Goal: Task Accomplishment & Management: Manage account settings

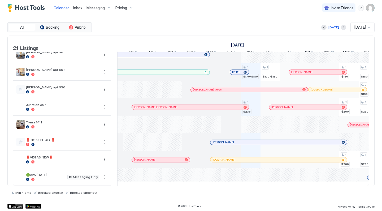
scroll to position [0, 564]
click at [374, 6] on img "User profile" at bounding box center [370, 8] width 8 height 8
click at [332, 31] on div "Settings" at bounding box center [340, 29] width 67 height 9
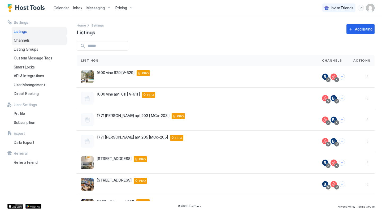
click at [41, 40] on div "Channels" at bounding box center [39, 40] width 55 height 9
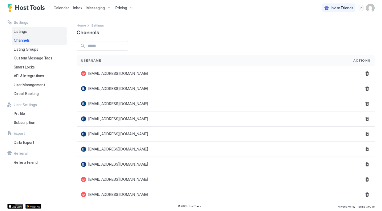
click at [46, 31] on div "Listings" at bounding box center [39, 31] width 55 height 9
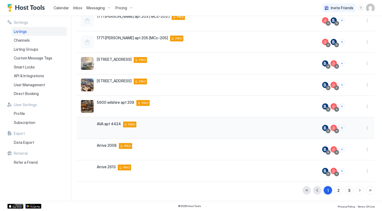
scroll to position [99, 0]
click at [340, 190] on div "2" at bounding box center [339, 191] width 2 height 6
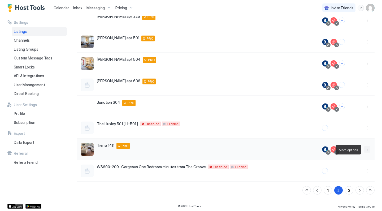
click at [367, 148] on button "More options" at bounding box center [367, 149] width 6 height 6
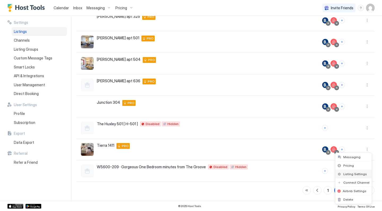
click at [356, 176] on span "Listing Settings" at bounding box center [355, 174] width 24 height 4
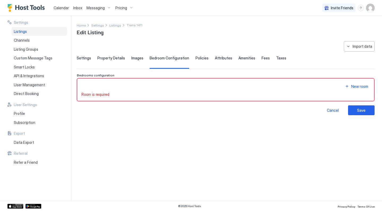
click at [141, 58] on span "Images" at bounding box center [137, 58] width 12 height 5
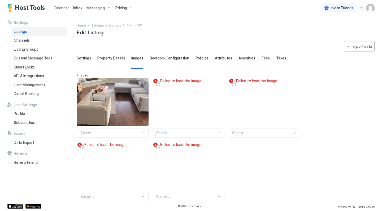
click at [118, 56] on span "Property Details" at bounding box center [111, 58] width 28 height 5
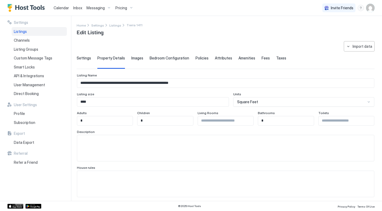
click at [83, 58] on span "Settings" at bounding box center [84, 58] width 14 height 5
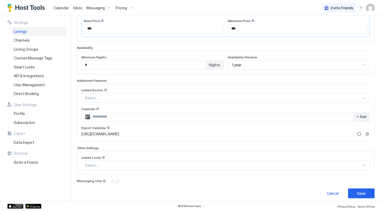
scroll to position [116, 0]
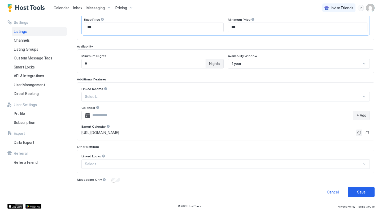
click at [360, 133] on button "Refresh" at bounding box center [359, 133] width 6 height 6
click at [355, 191] on button "Save" at bounding box center [361, 192] width 27 height 10
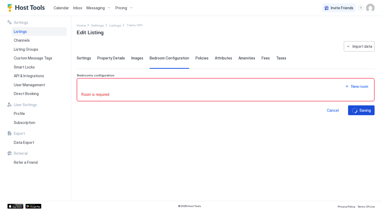
scroll to position [0, 0]
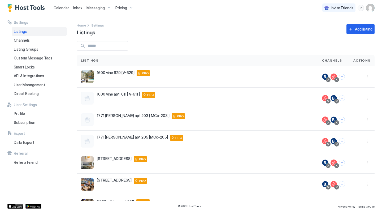
click at [62, 9] on span "Calendar" at bounding box center [61, 8] width 15 height 5
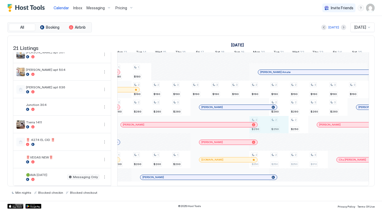
drag, startPoint x: 260, startPoint y: 127, endPoint x: 269, endPoint y: 101, distance: 26.9
click at [269, 101] on div "1 $230 1 $170-$180 1 $235 1 $170-$180 1 $180 1 $180 3 $190 1 $220 3 $190 1 $195…" at bounding box center [239, 2] width 1041 height 368
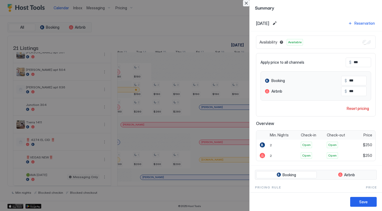
click at [248, 1] on button "Close" at bounding box center [246, 3] width 6 height 6
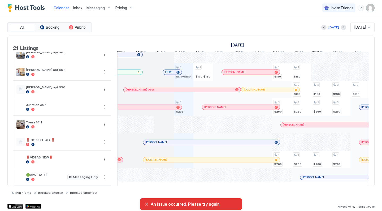
scroll to position [0, 231]
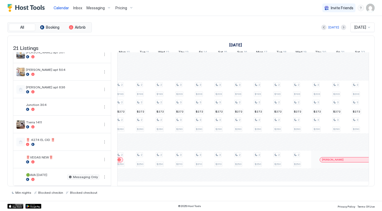
click at [131, 7] on div "Pricing" at bounding box center [124, 7] width 22 height 9
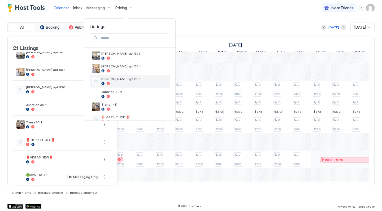
click at [135, 79] on span "[PERSON_NAME] apt 636" at bounding box center [134, 79] width 67 height 4
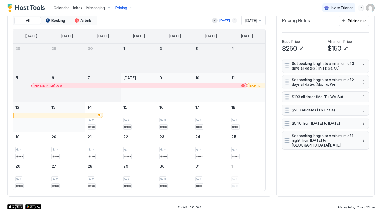
click at [232, 20] on button "Next month" at bounding box center [234, 20] width 5 height 5
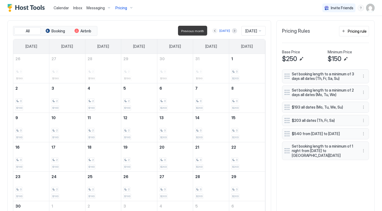
click at [213, 31] on button "Previous month" at bounding box center [214, 30] width 5 height 5
